Goal: Task Accomplishment & Management: Use online tool/utility

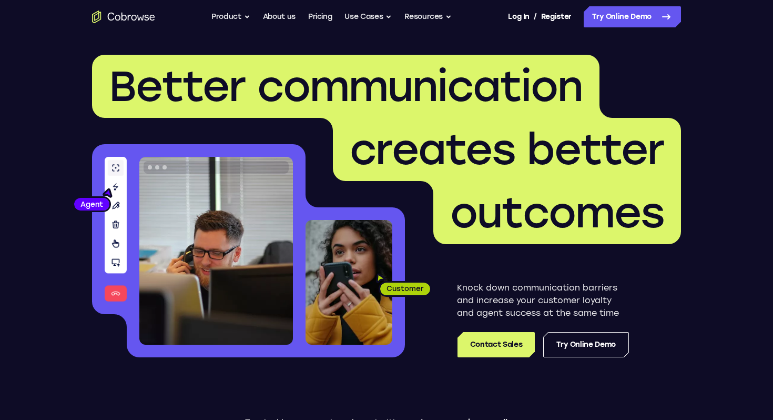
scroll to position [13, 0]
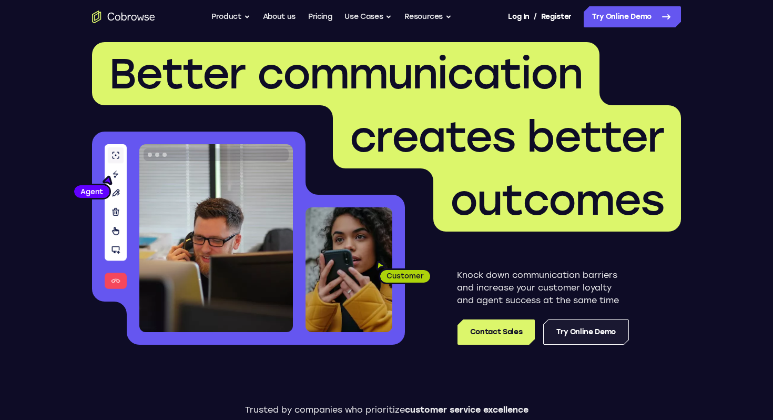
click at [557, 330] on link "Try Online Demo" at bounding box center [586, 331] width 86 height 25
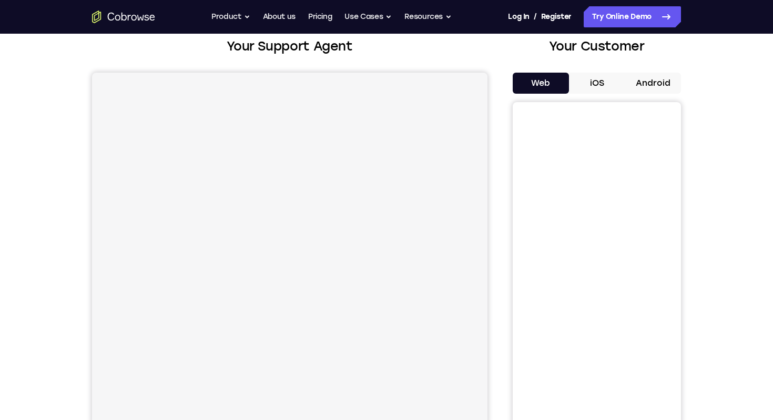
scroll to position [75, 0]
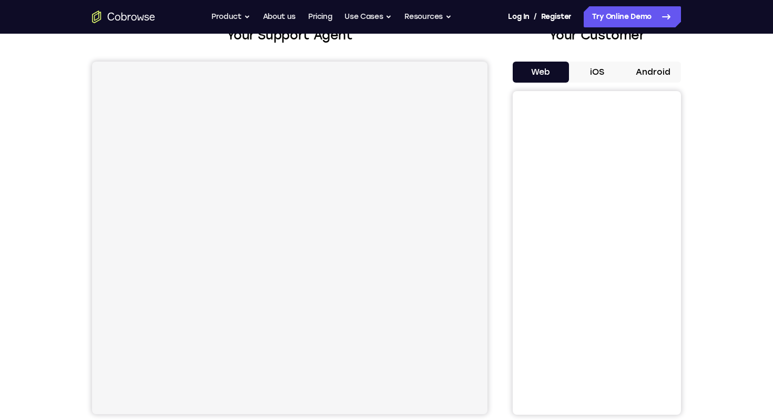
click at [591, 68] on button "iOS" at bounding box center [597, 72] width 56 height 21
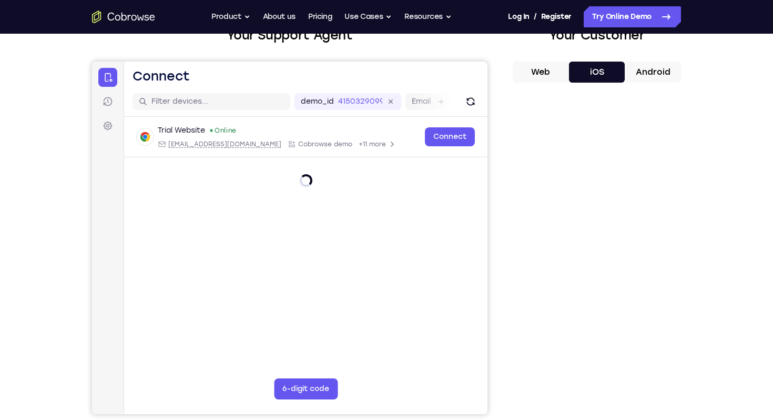
scroll to position [95, 0]
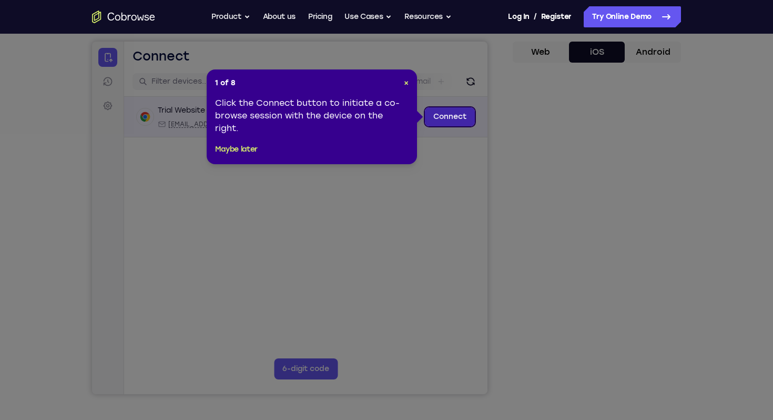
click at [466, 117] on link "Connect" at bounding box center [450, 116] width 50 height 19
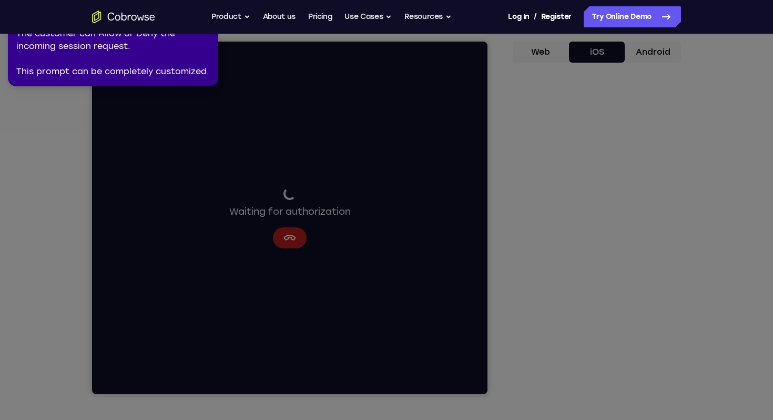
click at [592, 237] on icon at bounding box center [384, 208] width 777 height 424
click at [547, 228] on icon at bounding box center [384, 208] width 777 height 424
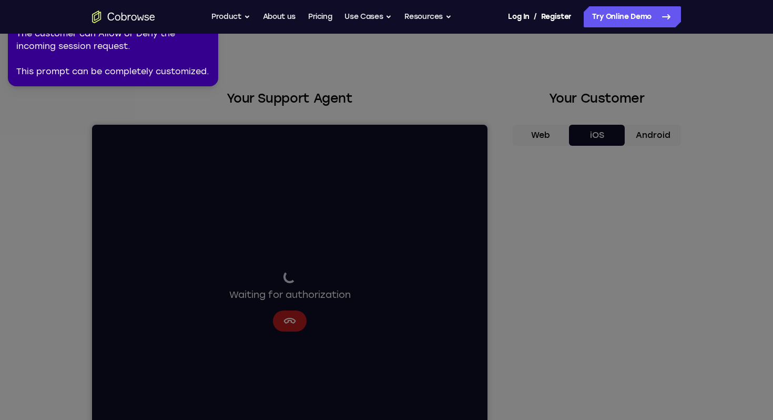
scroll to position [0, 0]
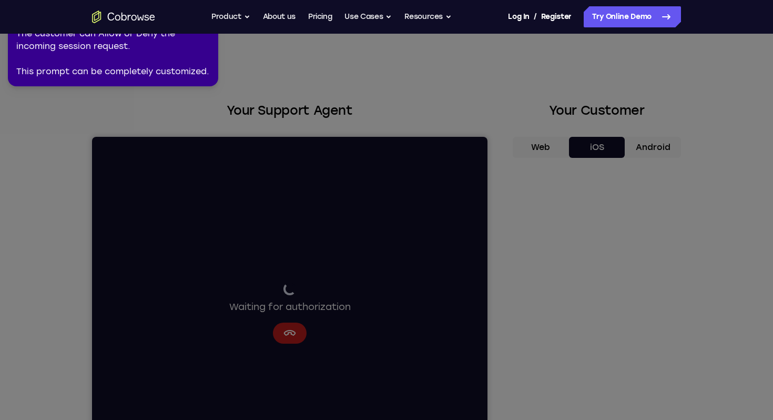
click at [171, 33] on nav "Go back Powerful, Flexible and Trustworthy. Avoid all extra friction for both A…" at bounding box center [386, 17] width 773 height 34
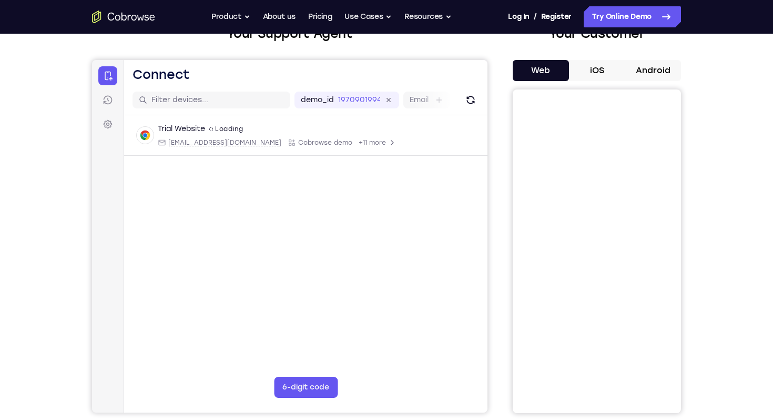
click at [592, 66] on button "iOS" at bounding box center [597, 70] width 56 height 21
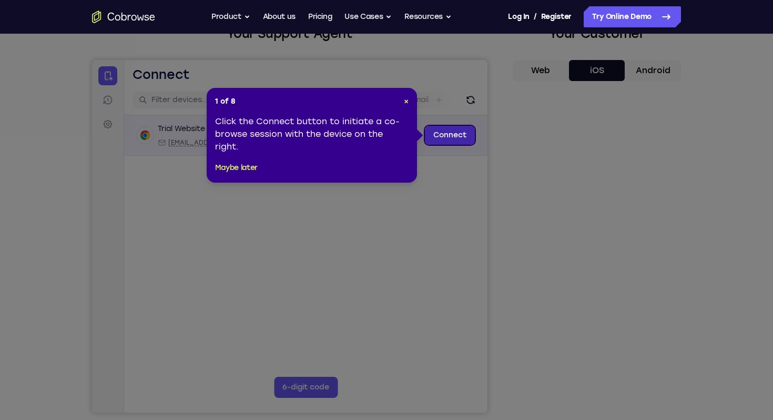
click at [466, 137] on link "Connect" at bounding box center [450, 135] width 50 height 19
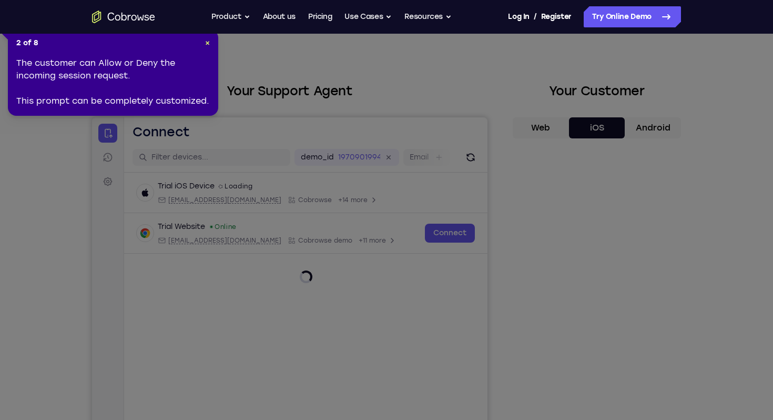
scroll to position [62, 0]
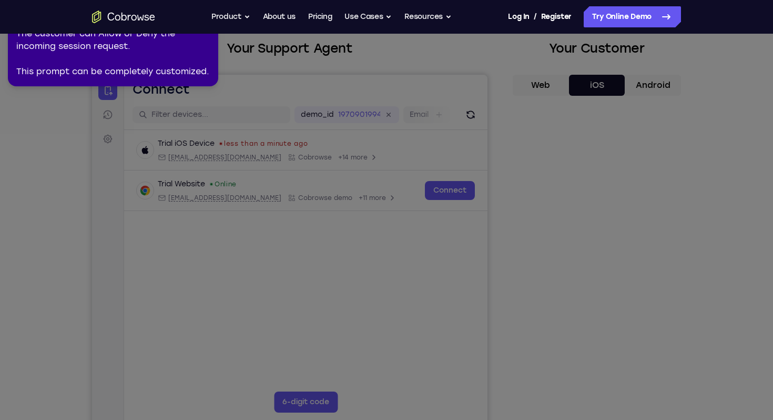
click at [388, 242] on icon at bounding box center [384, 208] width 777 height 424
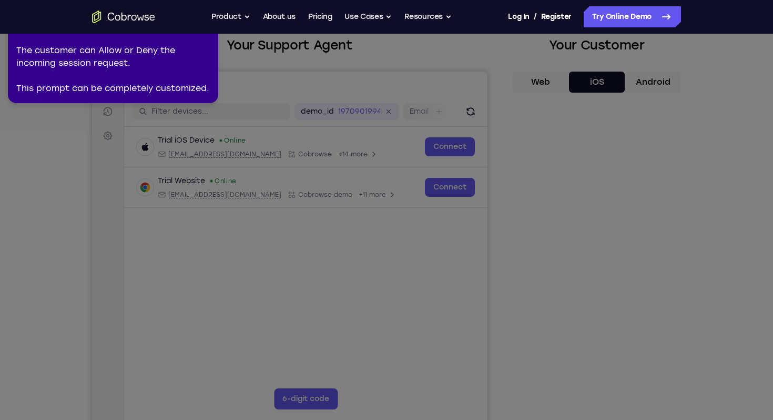
scroll to position [100, 0]
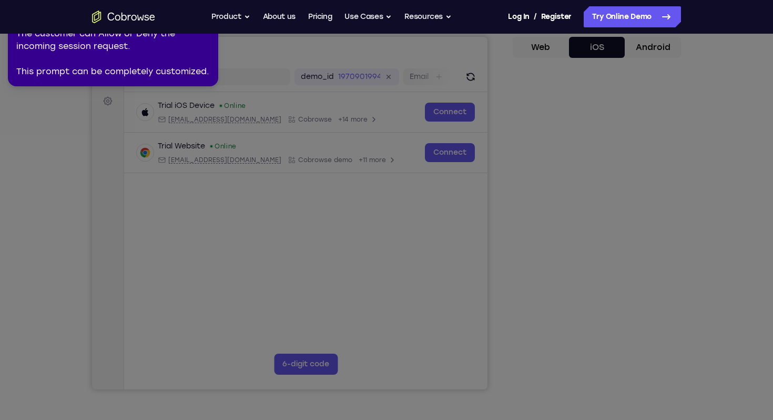
click at [388, 242] on icon at bounding box center [384, 208] width 777 height 424
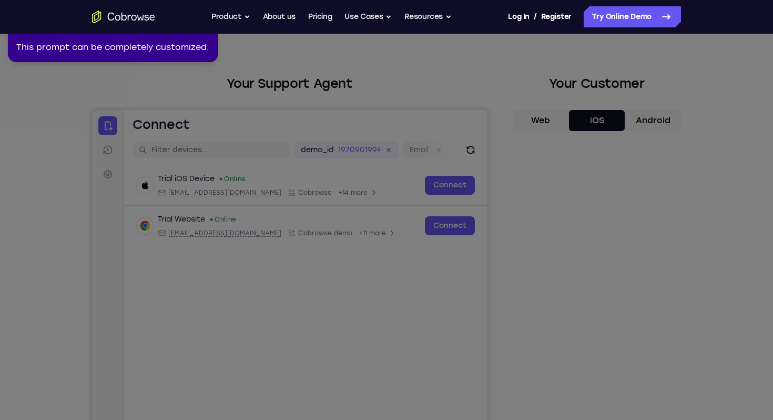
scroll to position [0, 0]
